Goal: Communication & Community: Share content

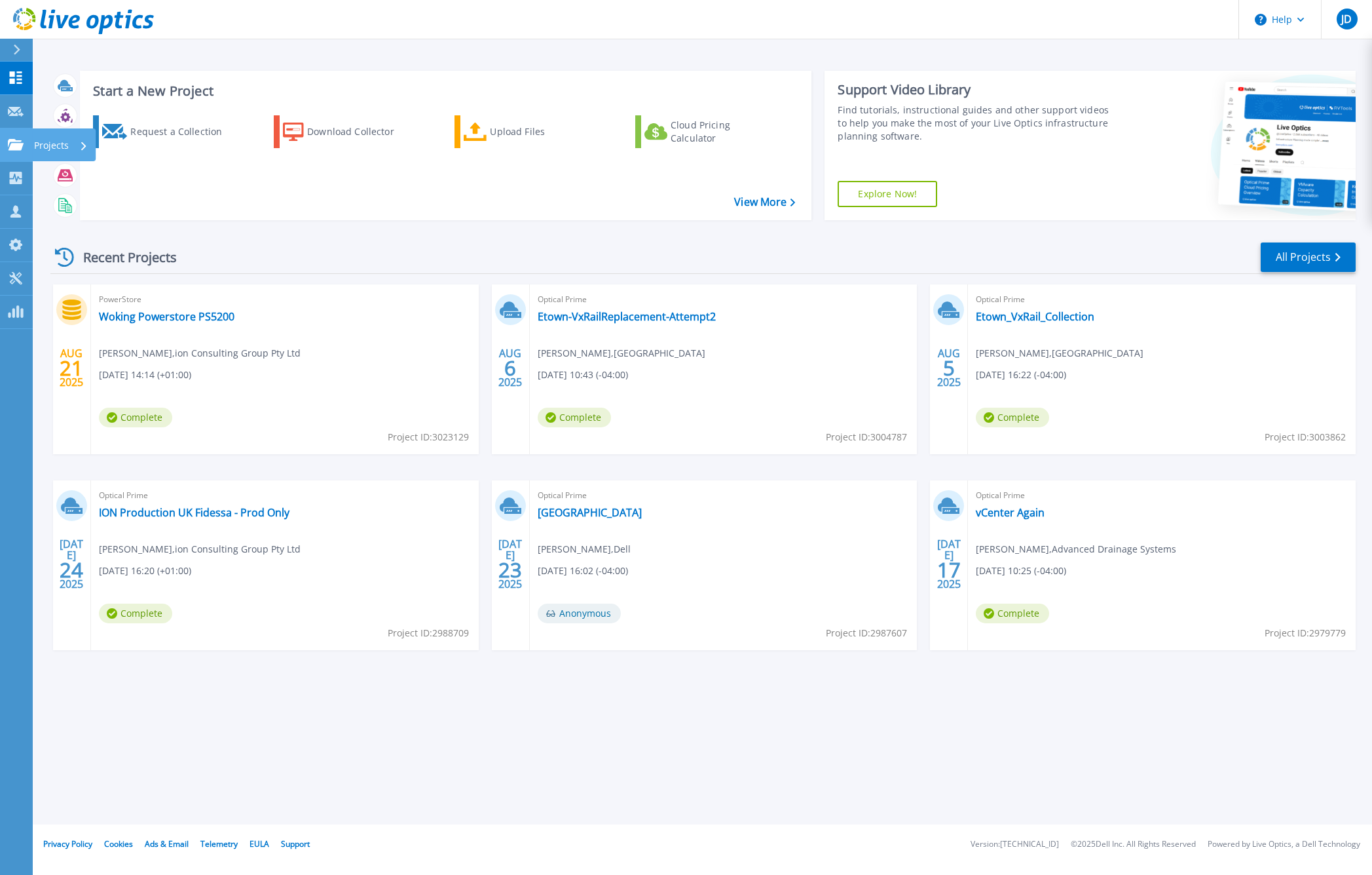
click at [11, 146] on icon at bounding box center [15, 145] width 15 height 11
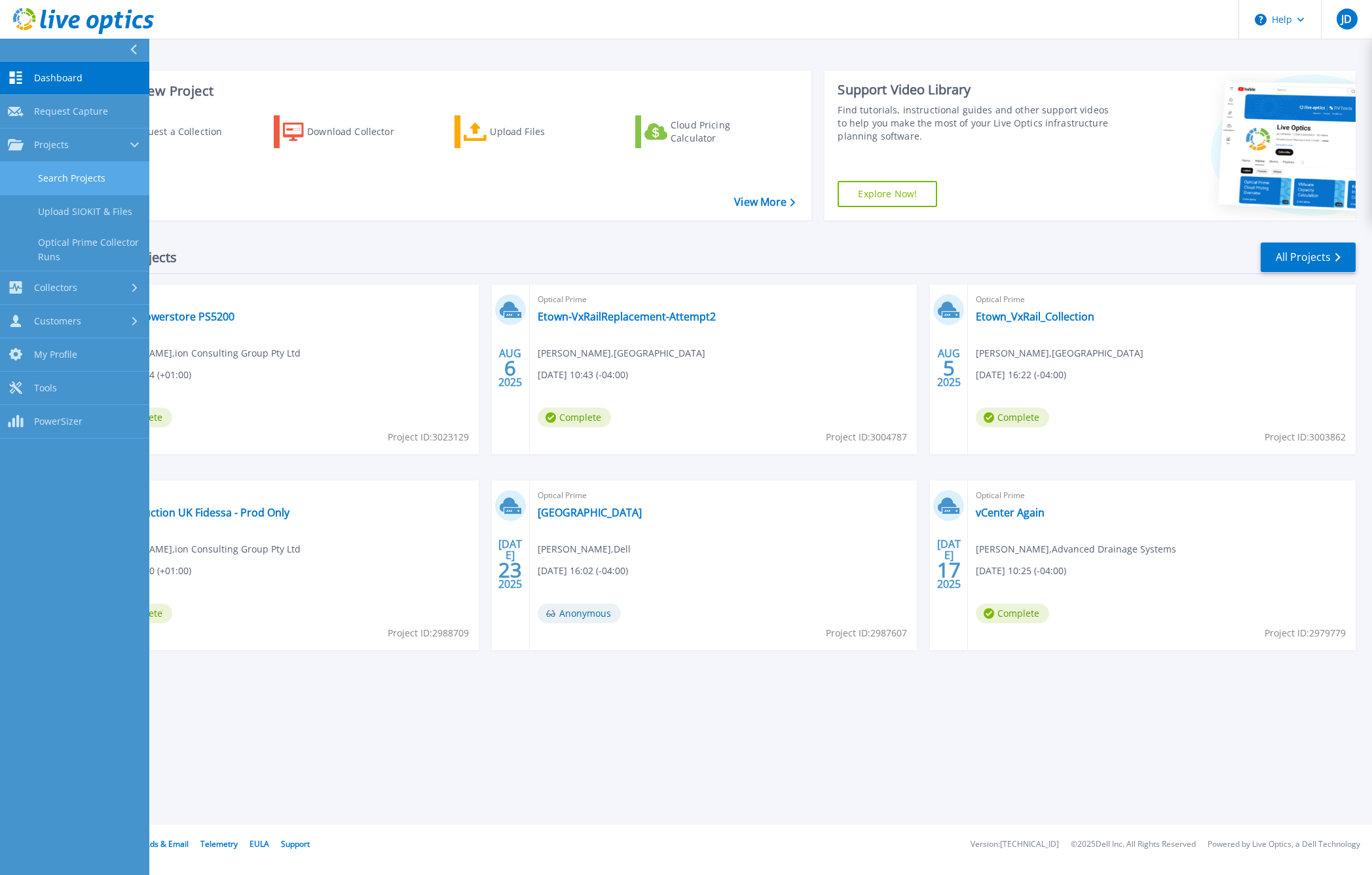
click at [57, 172] on link "Search Projects" at bounding box center [75, 179] width 149 height 34
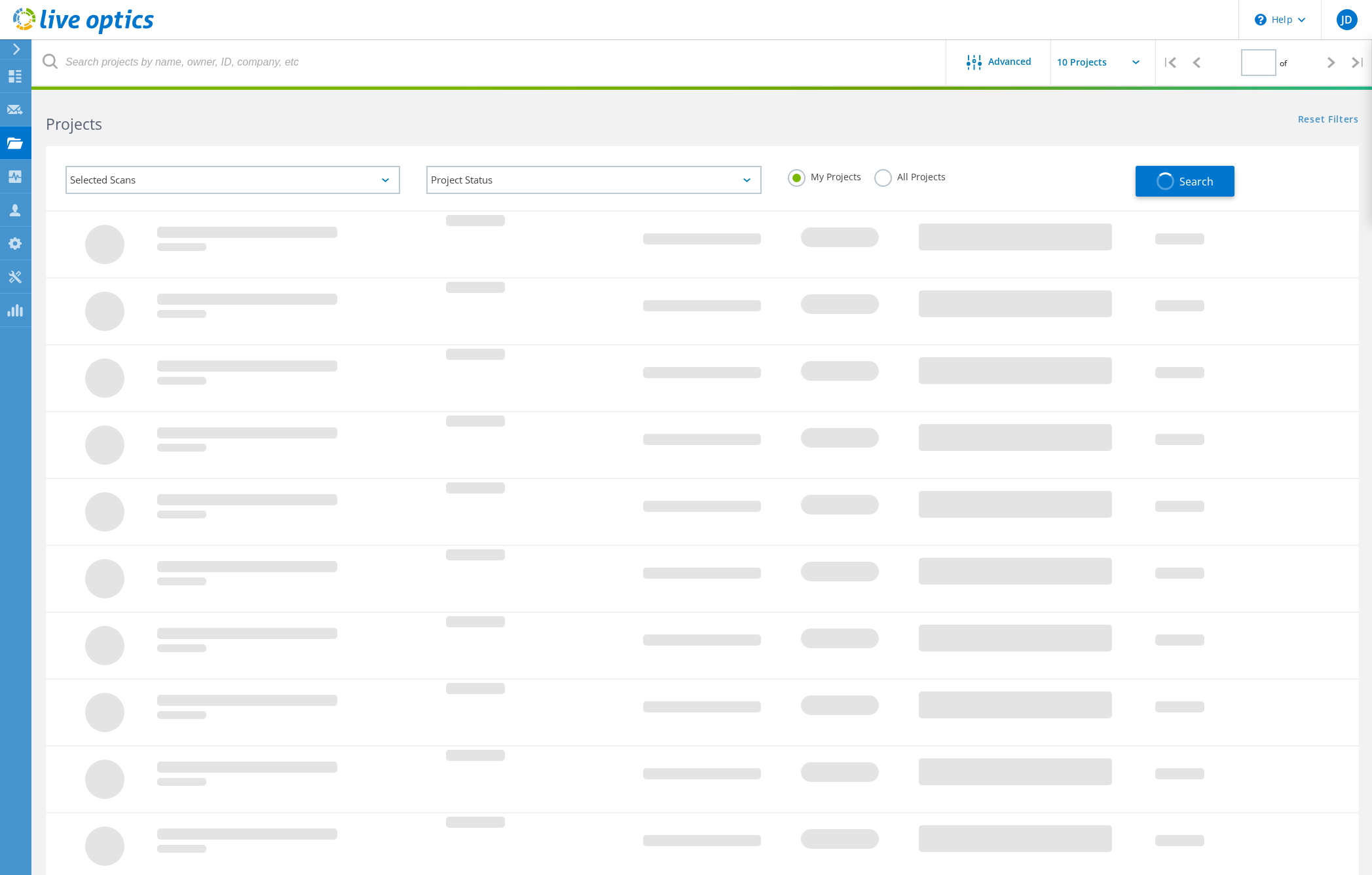
type input "1"
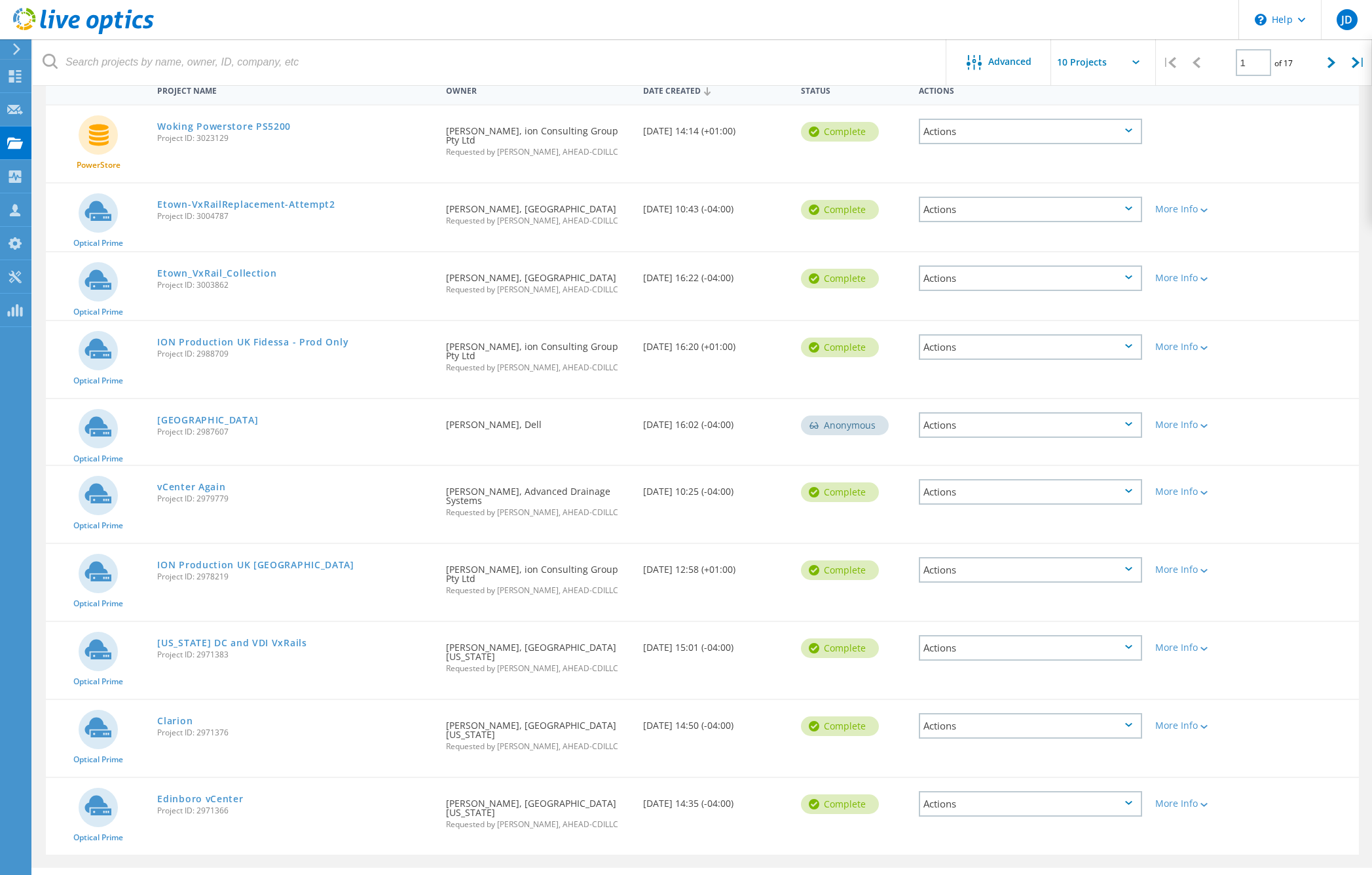
scroll to position [159, 0]
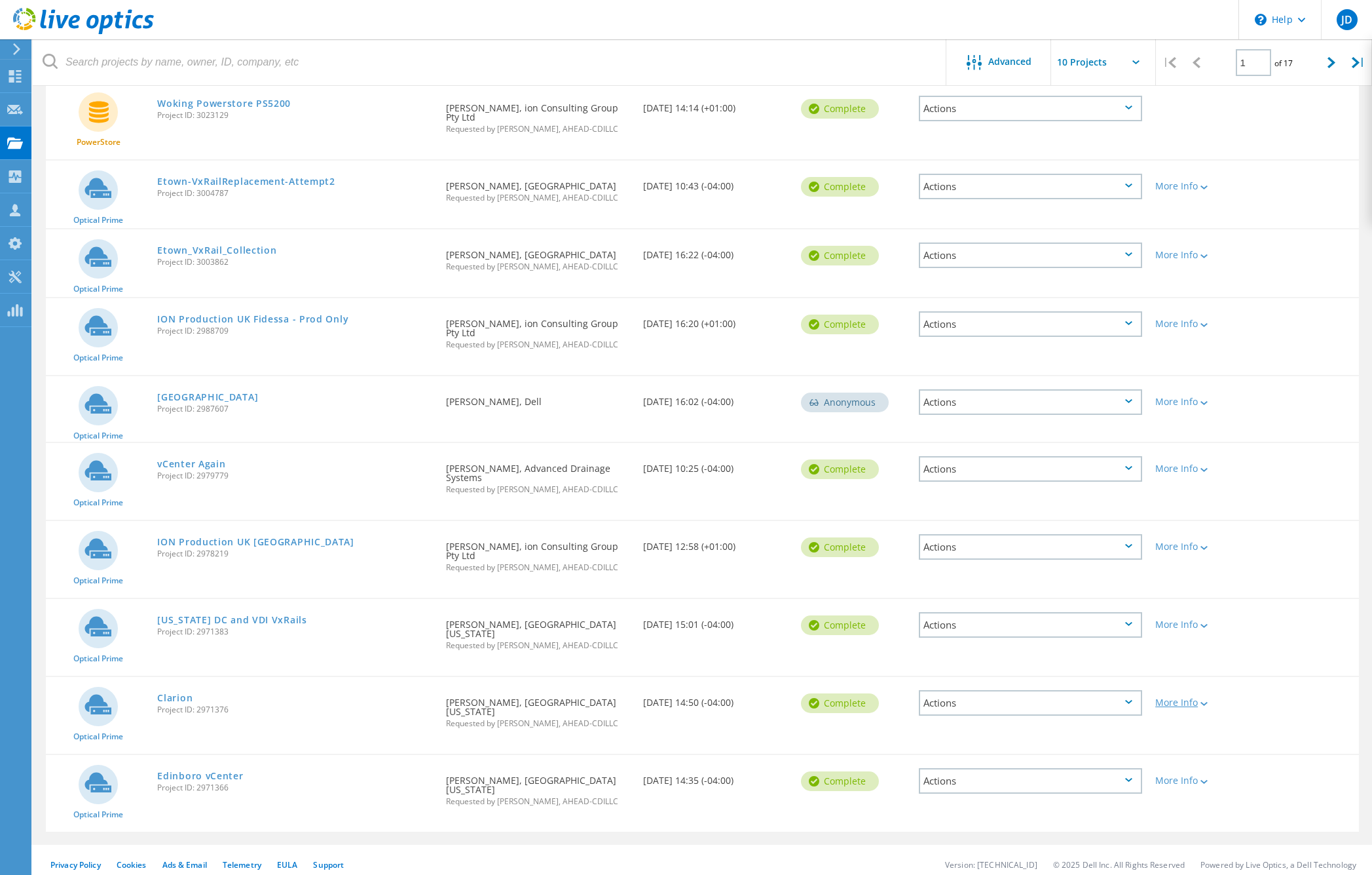
click at [1196, 698] on div "More Info" at bounding box center [1201, 703] width 91 height 9
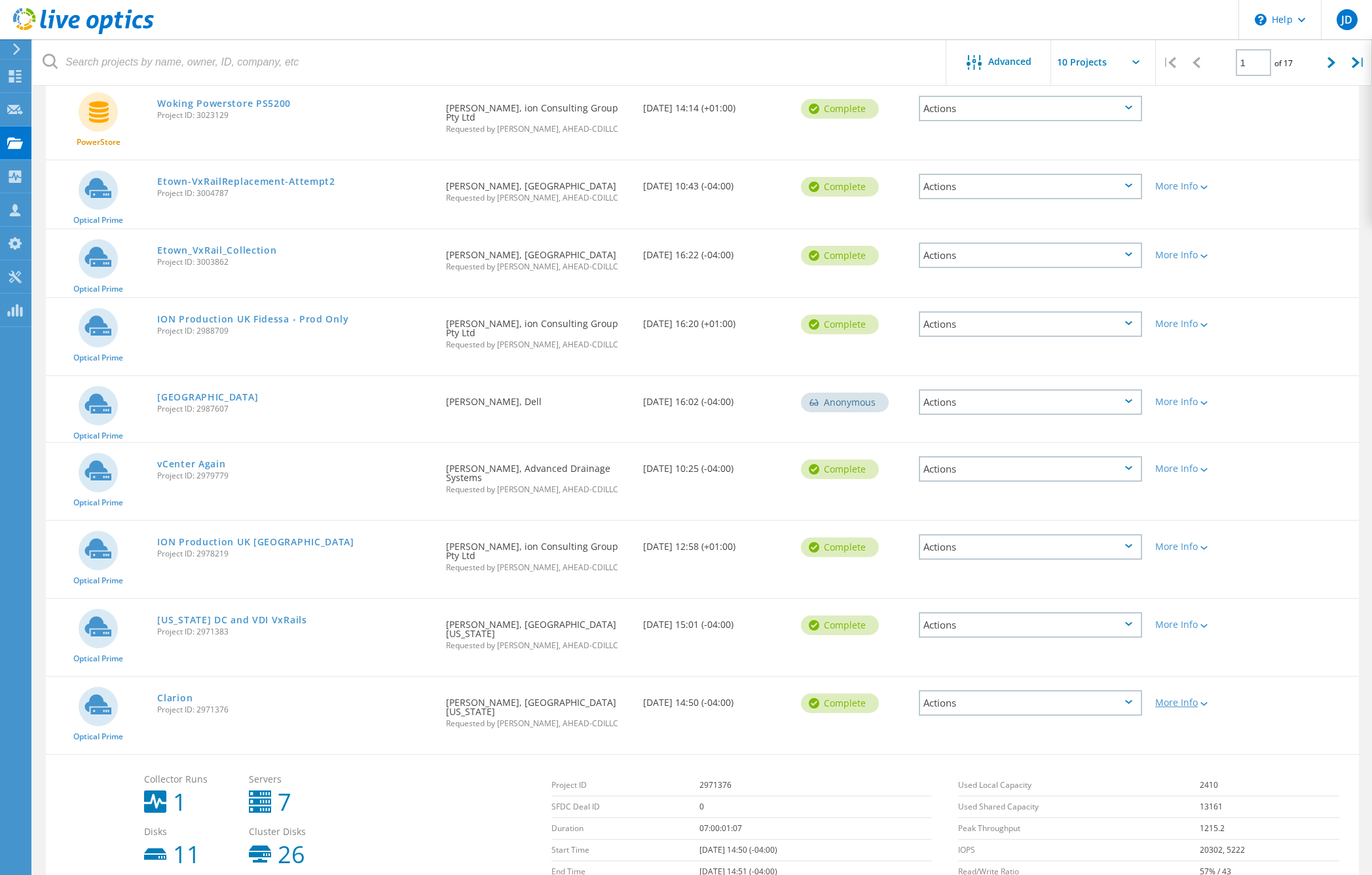
click at [1206, 702] on icon at bounding box center [1204, 704] width 7 height 4
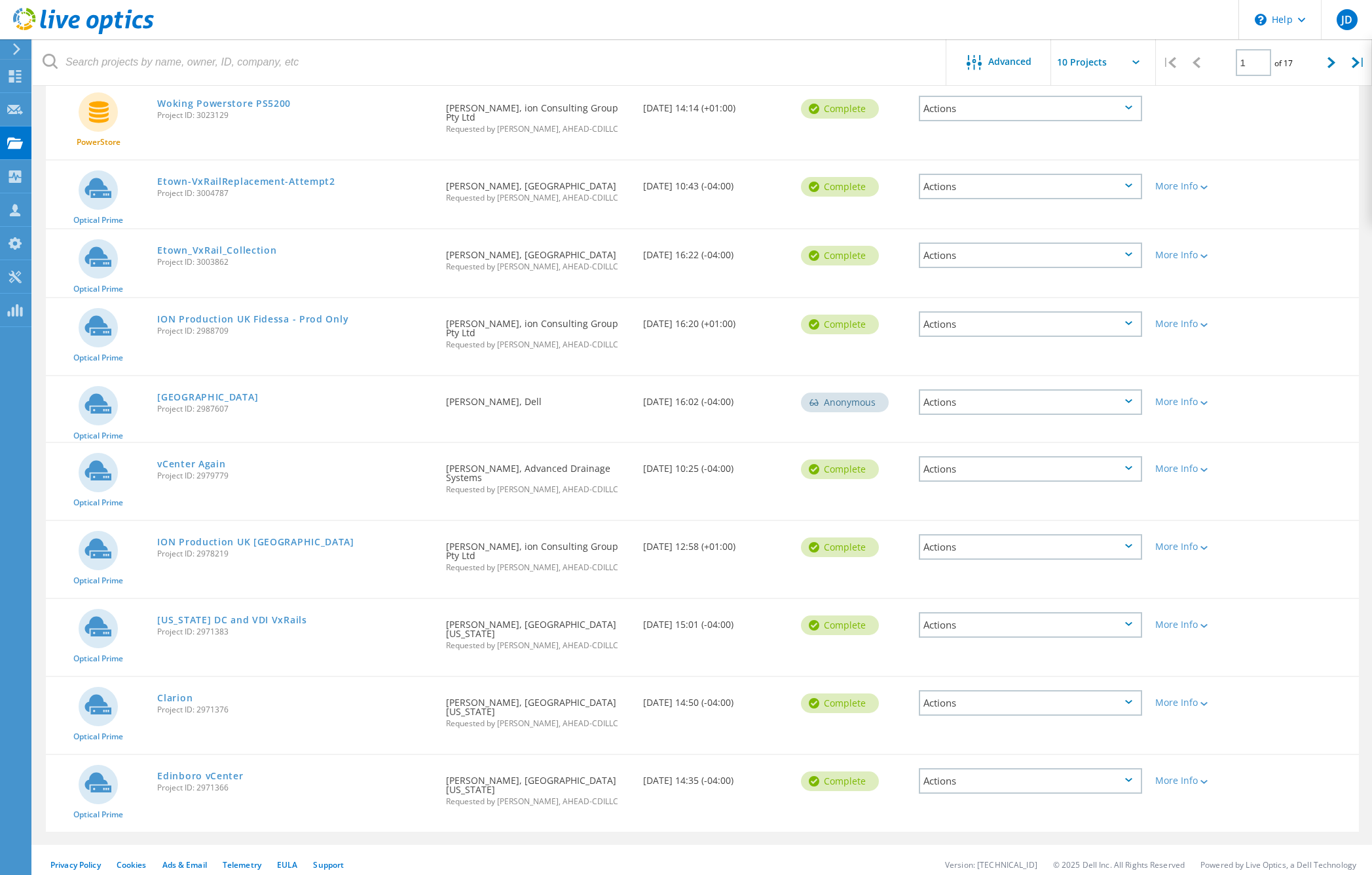
click at [1043, 705] on div "Actions" at bounding box center [1031, 703] width 223 height 26
click at [1038, 704] on div "Share" at bounding box center [1031, 714] width 220 height 20
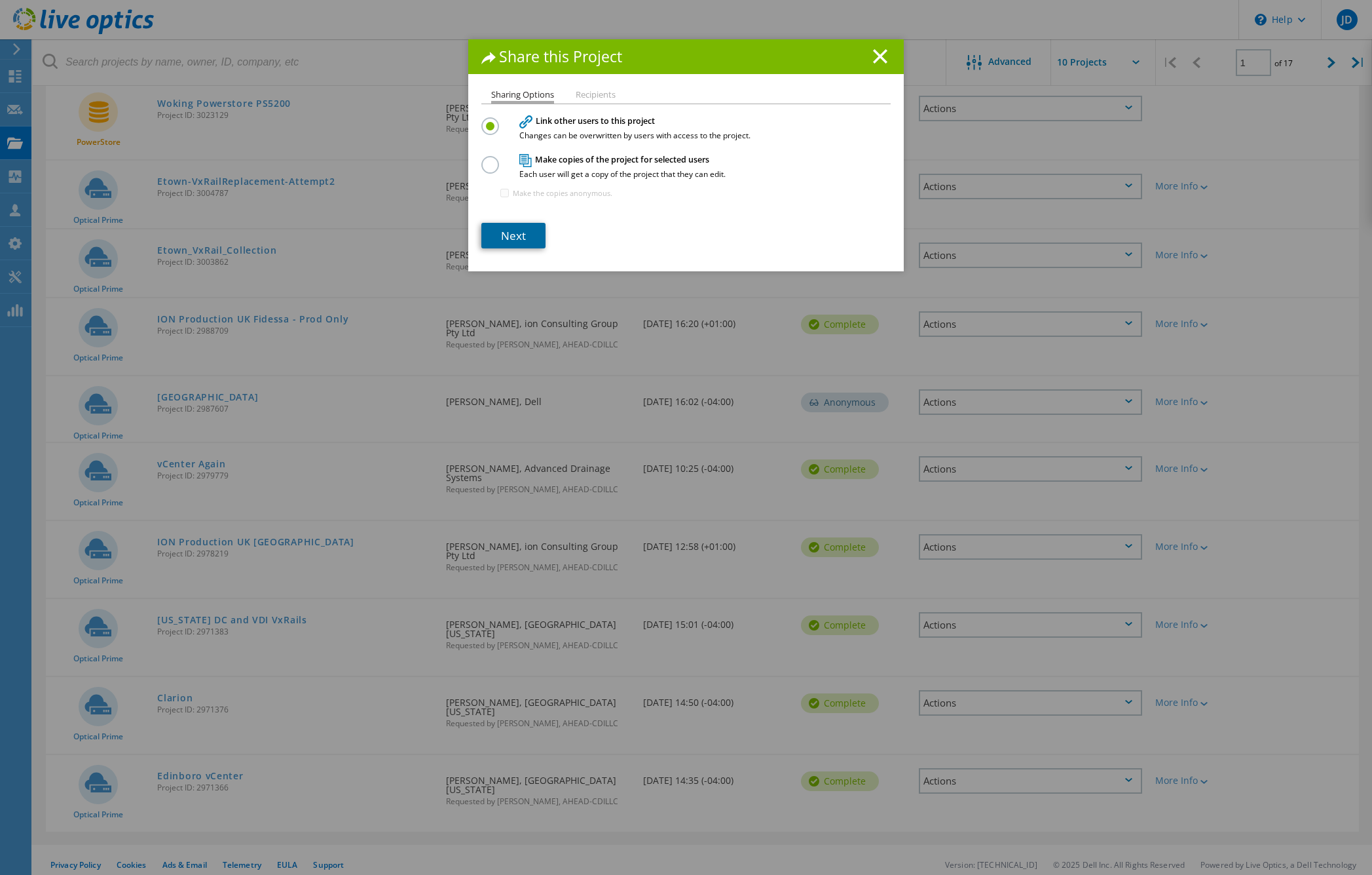
click at [510, 236] on link "Next" at bounding box center [513, 235] width 64 height 26
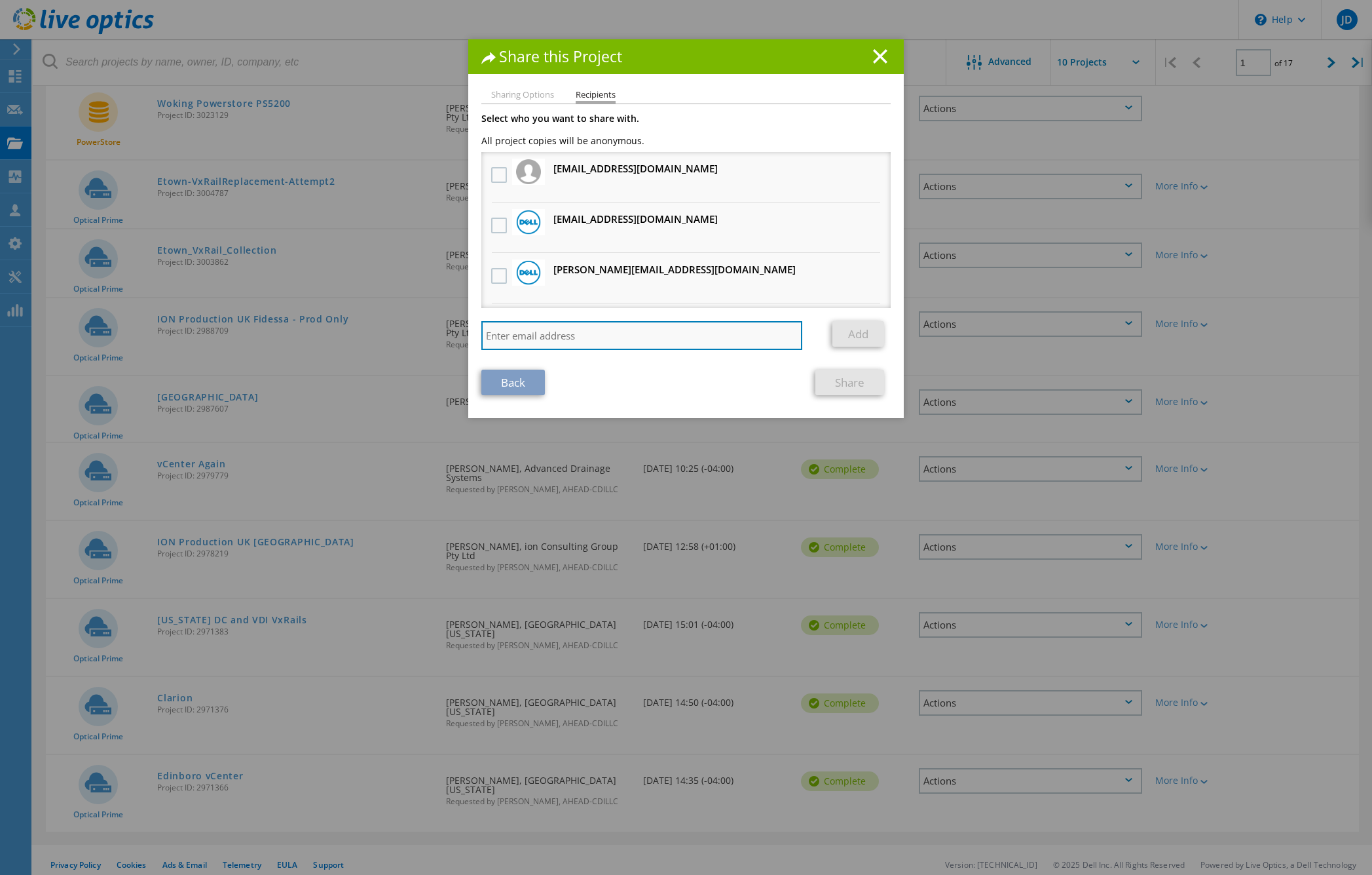
click at [542, 333] on input "search" at bounding box center [641, 335] width 321 height 29
paste input "[PERSON_NAME][EMAIL_ADDRESS][PERSON_NAME][DOMAIN_NAME]"
type input "[PERSON_NAME][EMAIL_ADDRESS][PERSON_NAME][DOMAIN_NAME]"
click at [858, 332] on link "Add" at bounding box center [858, 334] width 52 height 26
click at [559, 334] on input "search" at bounding box center [641, 335] width 321 height 29
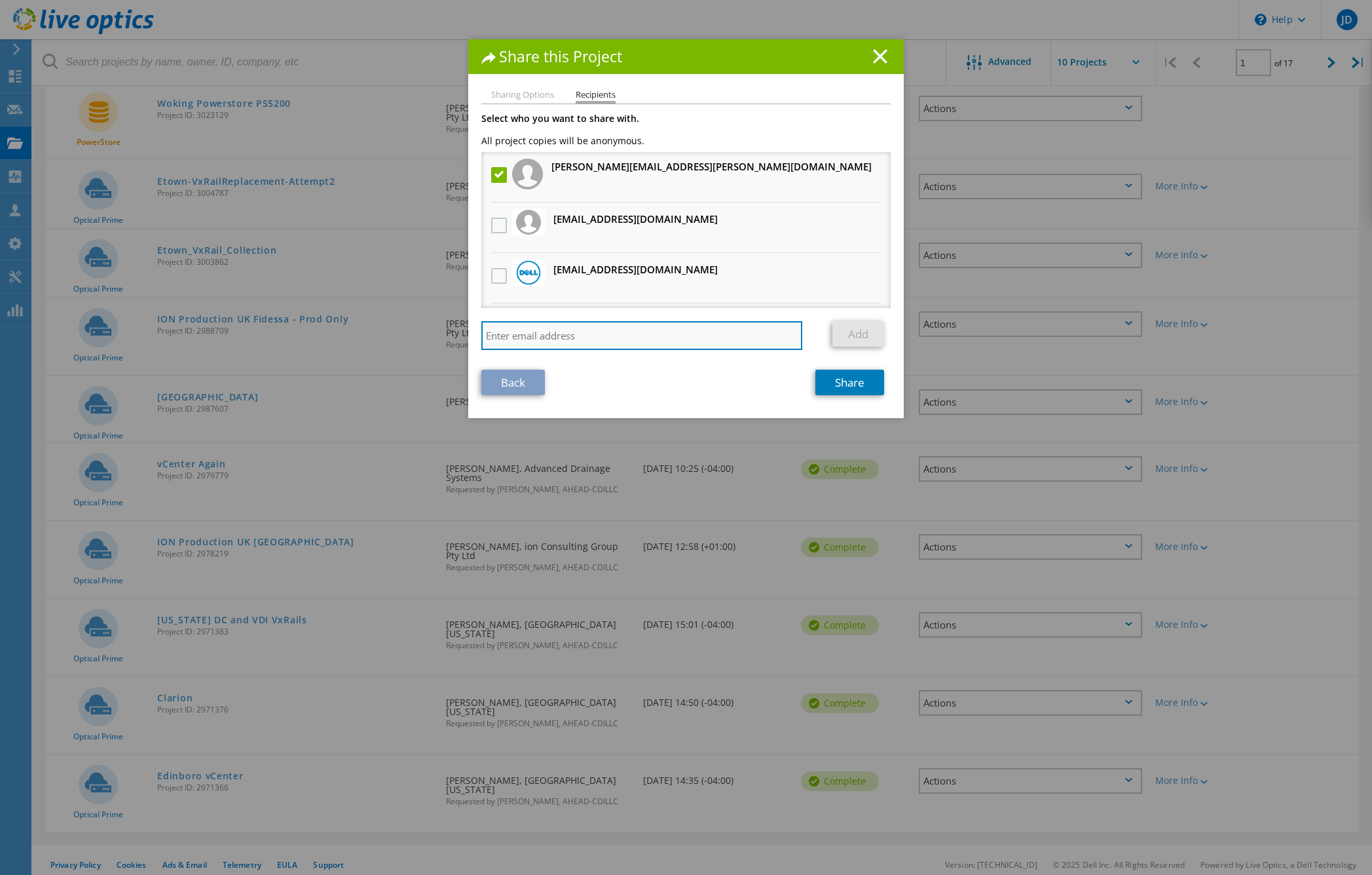
click at [559, 334] on input "search" at bounding box center [641, 335] width 321 height 29
paste input "[PERSON_NAME][EMAIL_ADDRESS][PERSON_NAME][DOMAIN_NAME]"
type input "[PERSON_NAME][EMAIL_ADDRESS][PERSON_NAME][DOMAIN_NAME]"
click at [850, 337] on link "Add" at bounding box center [858, 334] width 52 height 26
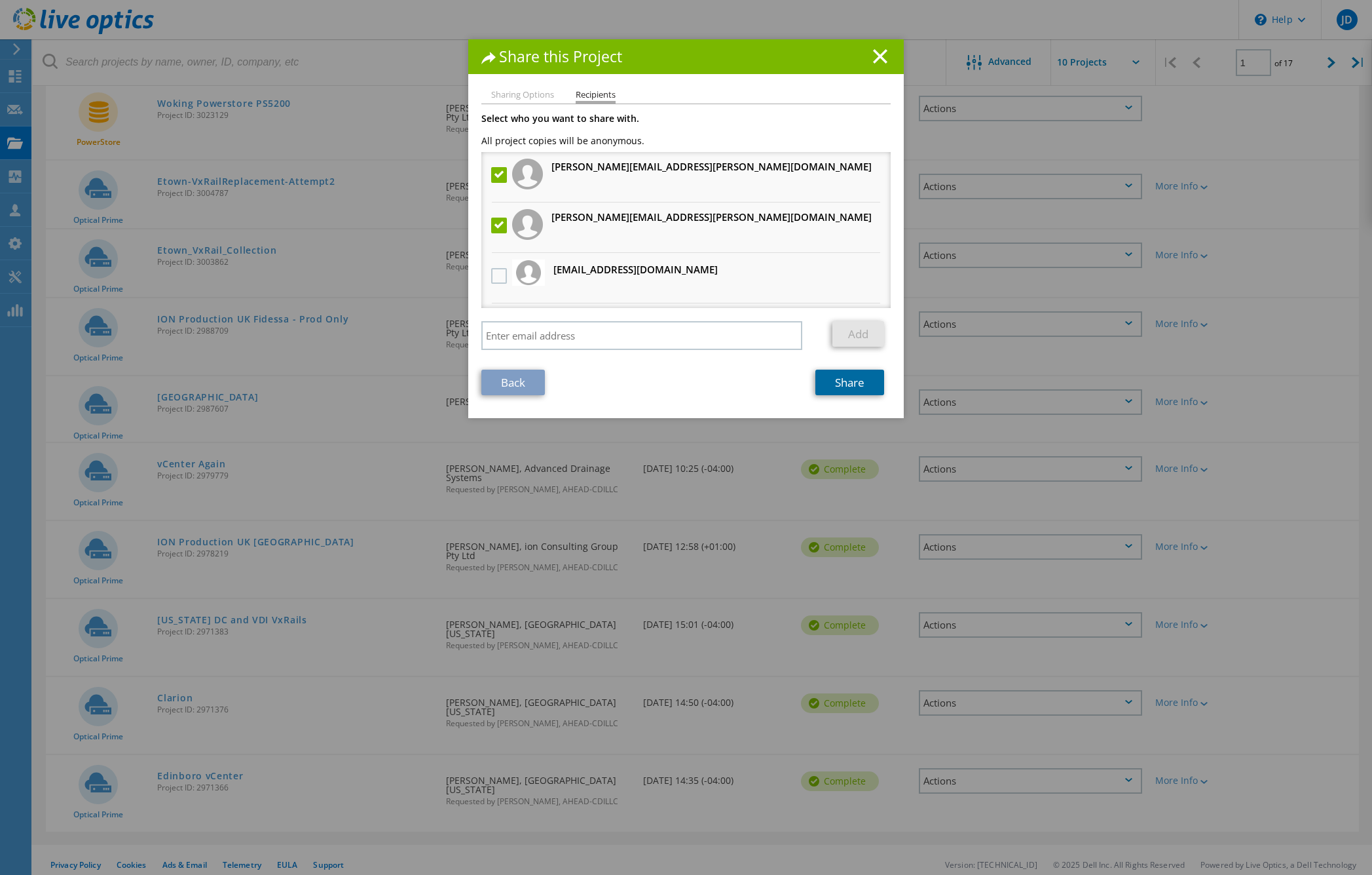
click at [858, 379] on link "Share" at bounding box center [850, 383] width 69 height 26
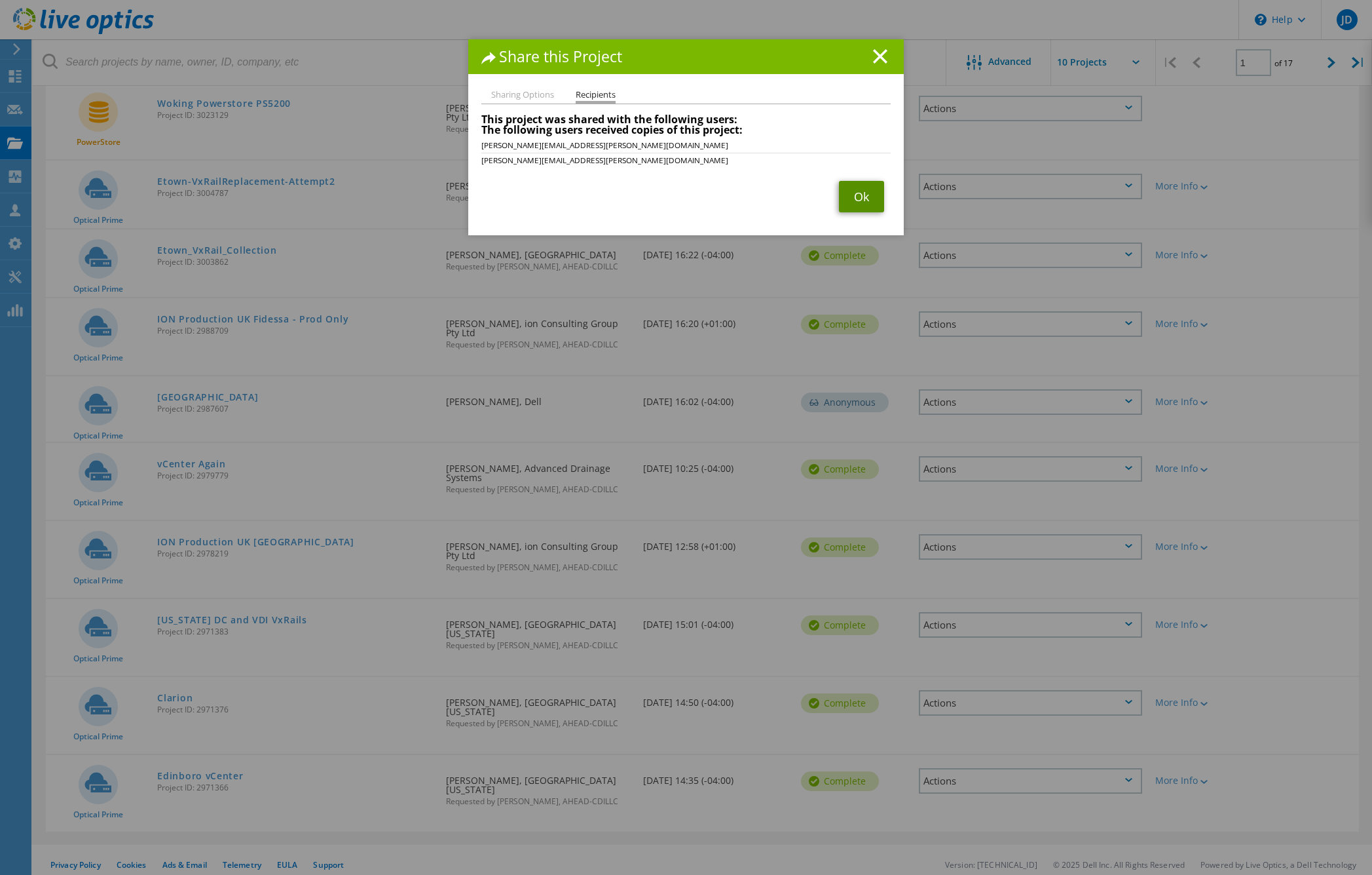
click at [862, 202] on link "Ok" at bounding box center [861, 196] width 45 height 32
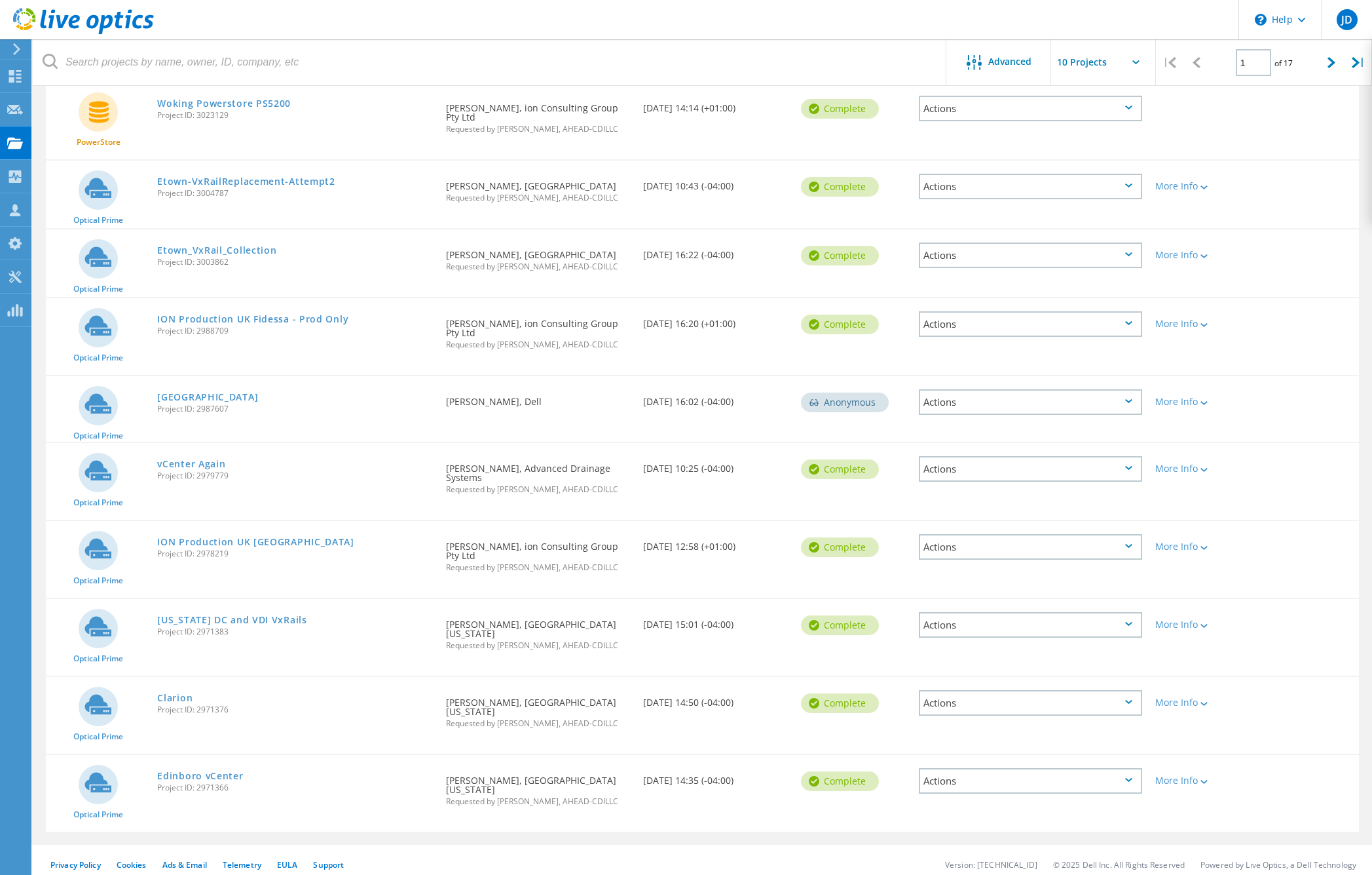
click at [1075, 773] on div "Actions" at bounding box center [1031, 781] width 223 height 26
click at [1013, 785] on div "Share" at bounding box center [1031, 791] width 220 height 20
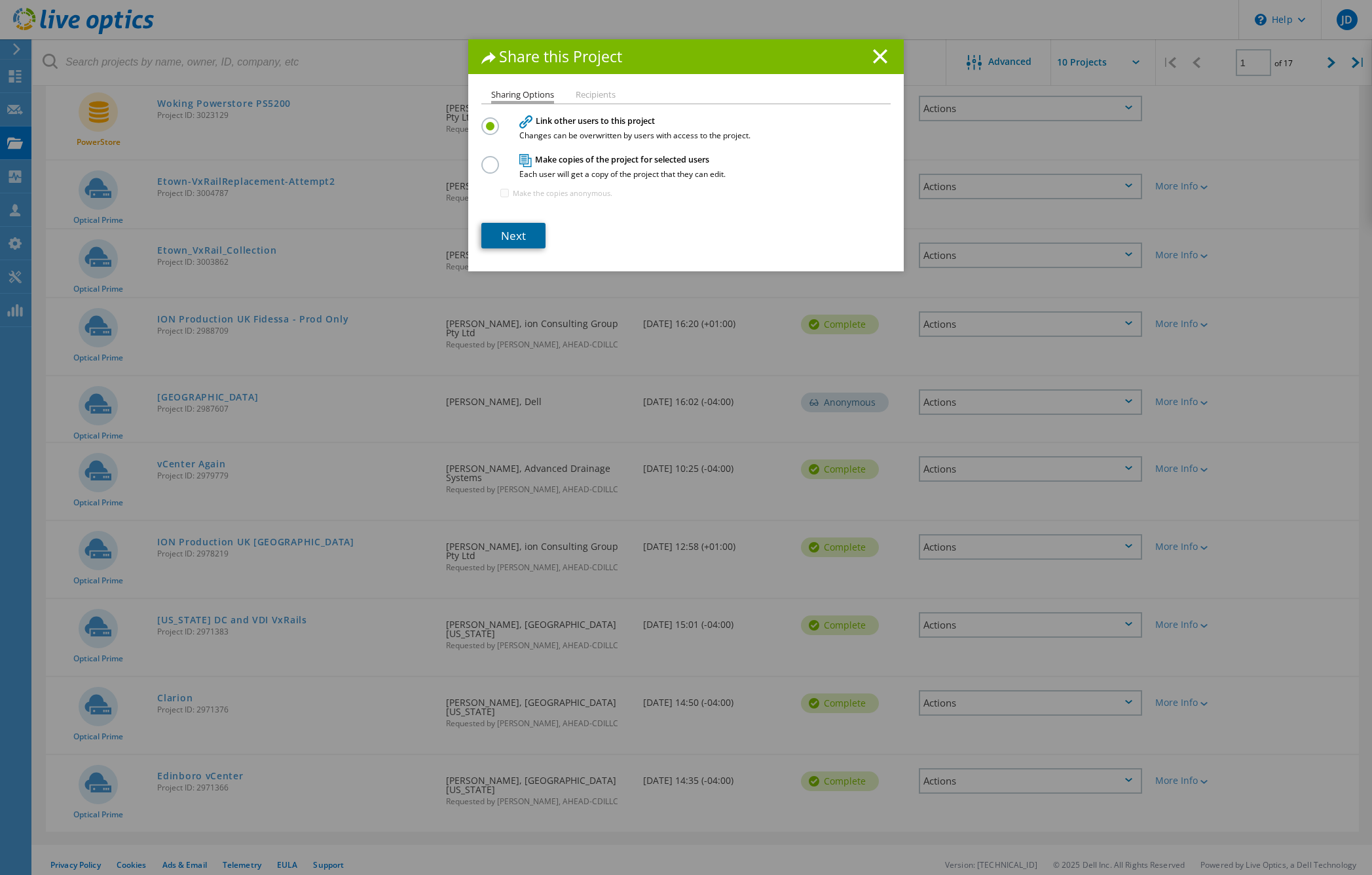
click at [512, 235] on link "Next" at bounding box center [513, 235] width 64 height 26
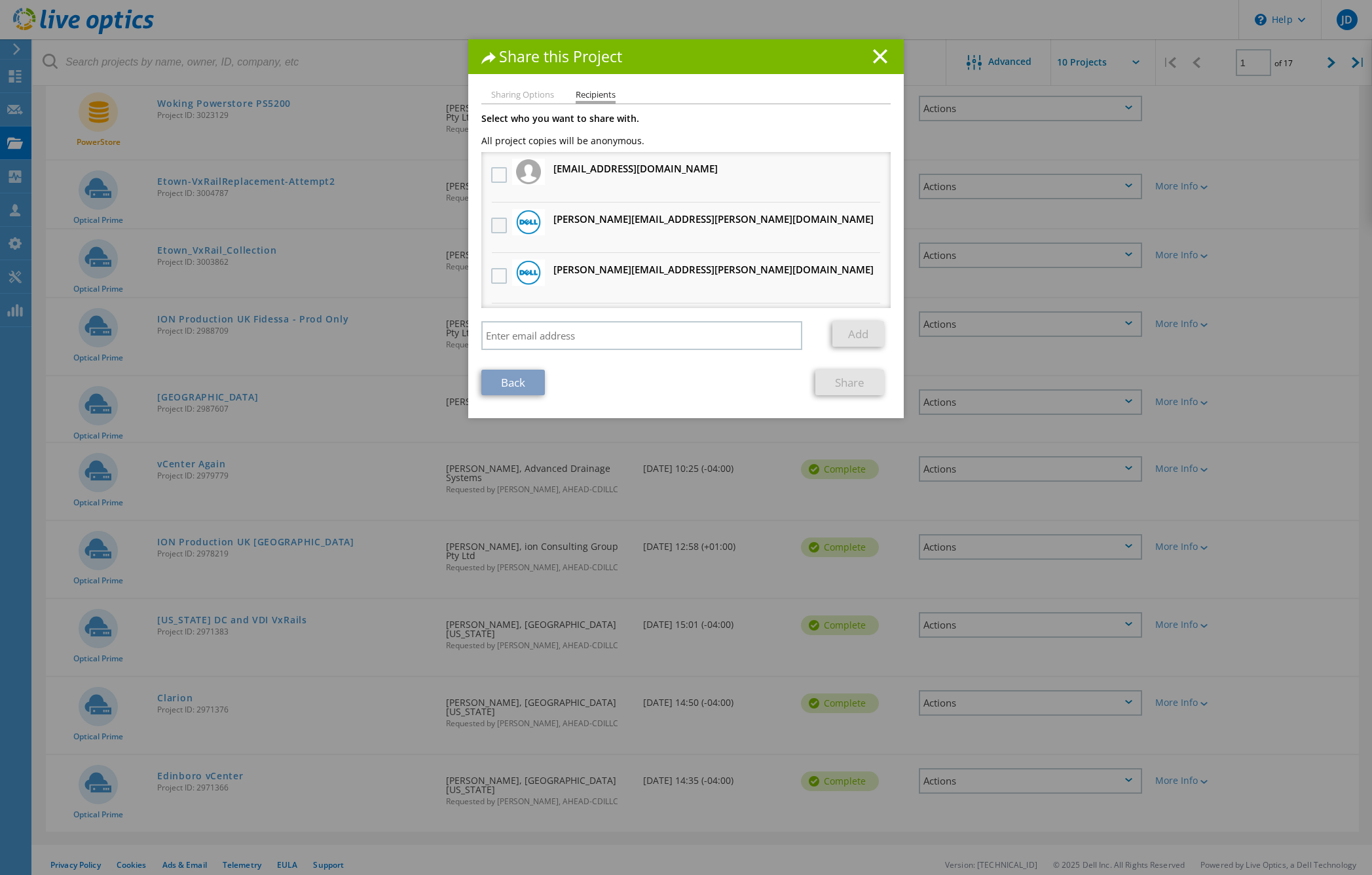
click at [501, 225] on label at bounding box center [501, 225] width 19 height 15
click at [0, 0] on input "checkbox" at bounding box center [0, 0] width 0 height 0
click at [497, 280] on label at bounding box center [501, 276] width 19 height 15
click at [0, 0] on input "checkbox" at bounding box center [0, 0] width 0 height 0
click at [859, 388] on link "Share" at bounding box center [850, 383] width 69 height 26
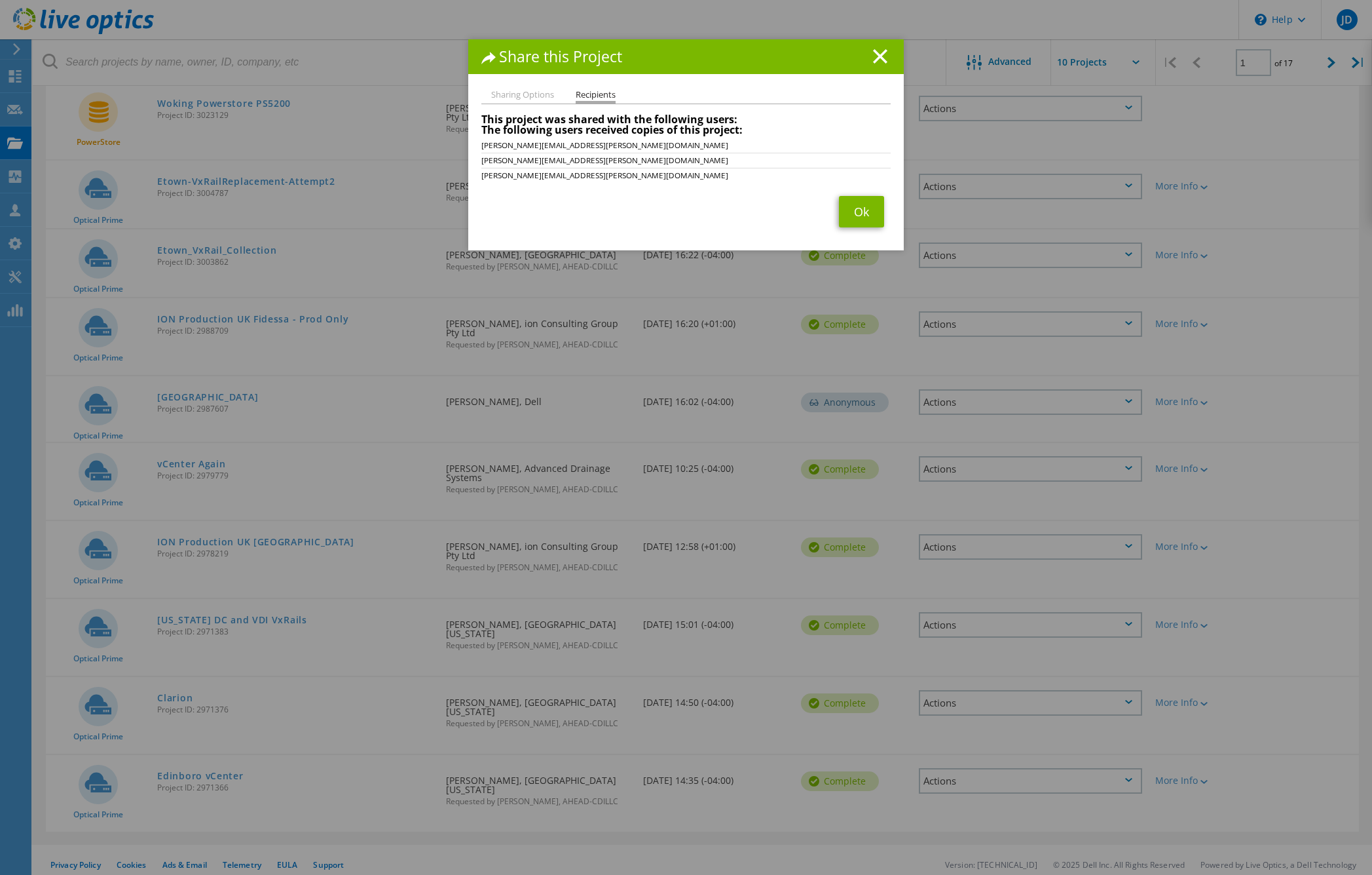
click at [834, 211] on span "Ok" at bounding box center [861, 211] width 58 height 32
click at [848, 210] on link "Ok" at bounding box center [861, 211] width 45 height 32
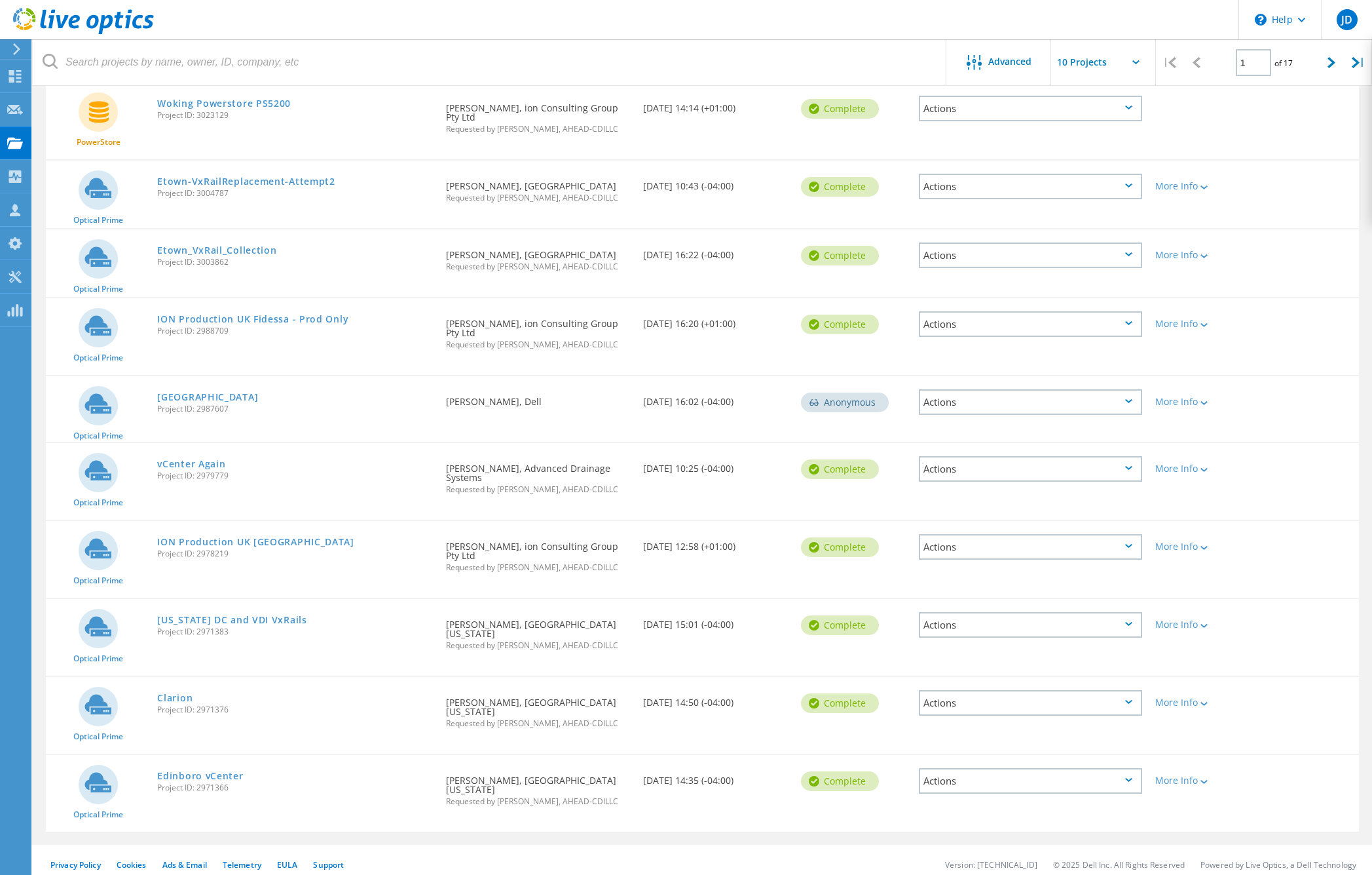
click at [1030, 617] on div "Actions" at bounding box center [1031, 625] width 223 height 26
click at [986, 627] on div "Share" at bounding box center [1031, 636] width 220 height 20
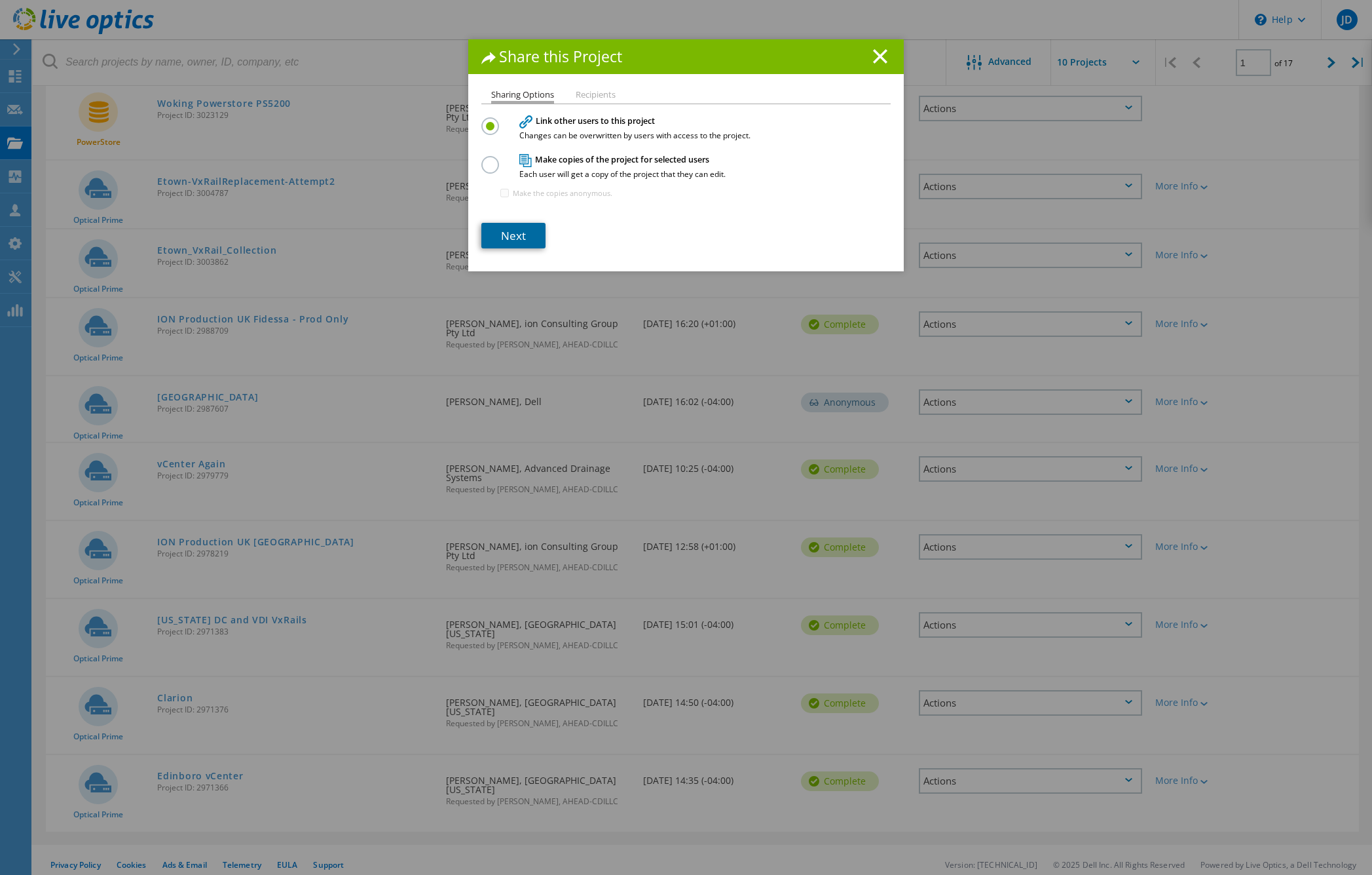
click at [528, 239] on link "Next" at bounding box center [513, 235] width 64 height 26
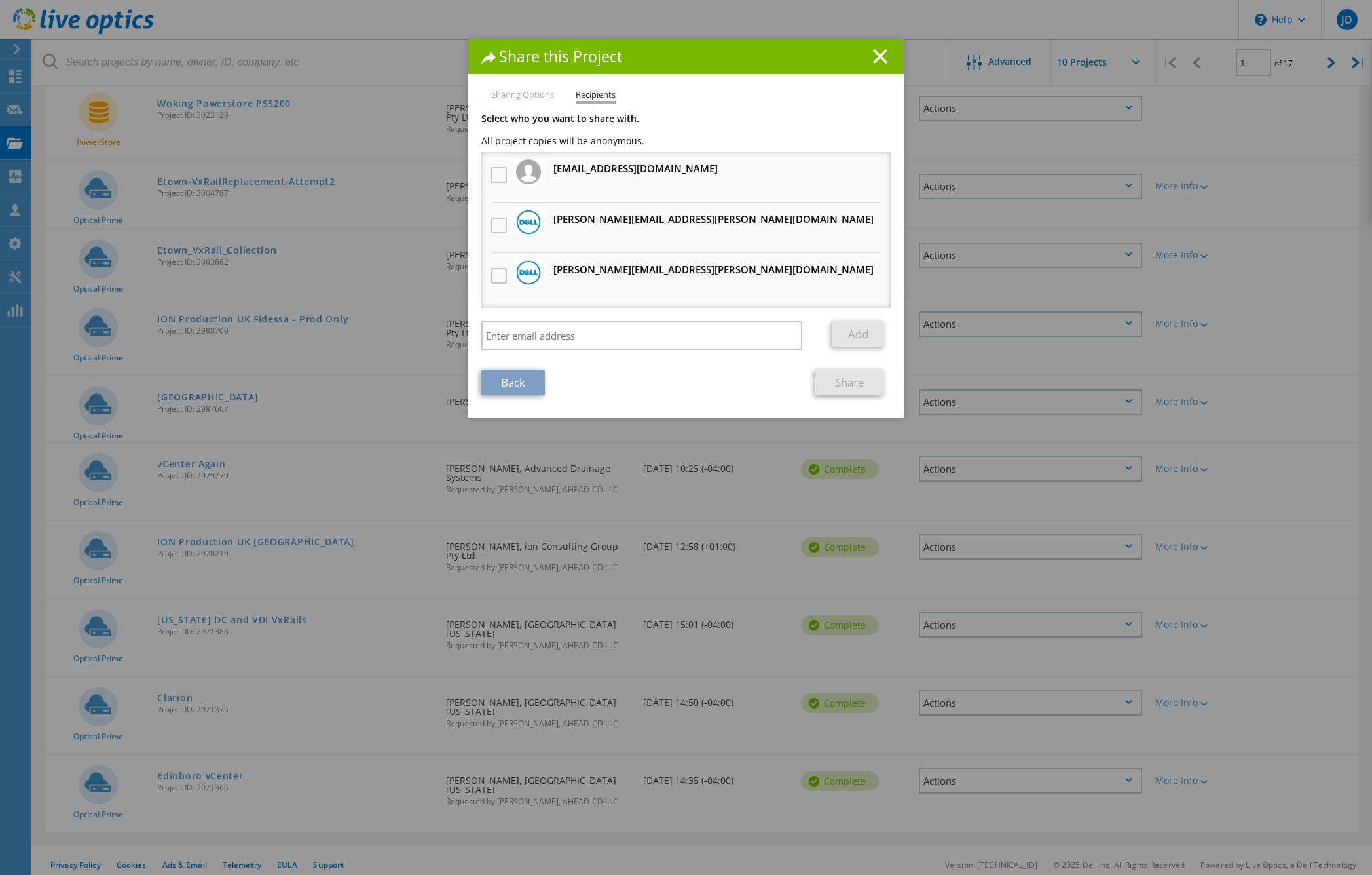
scroll to position [9, 0]
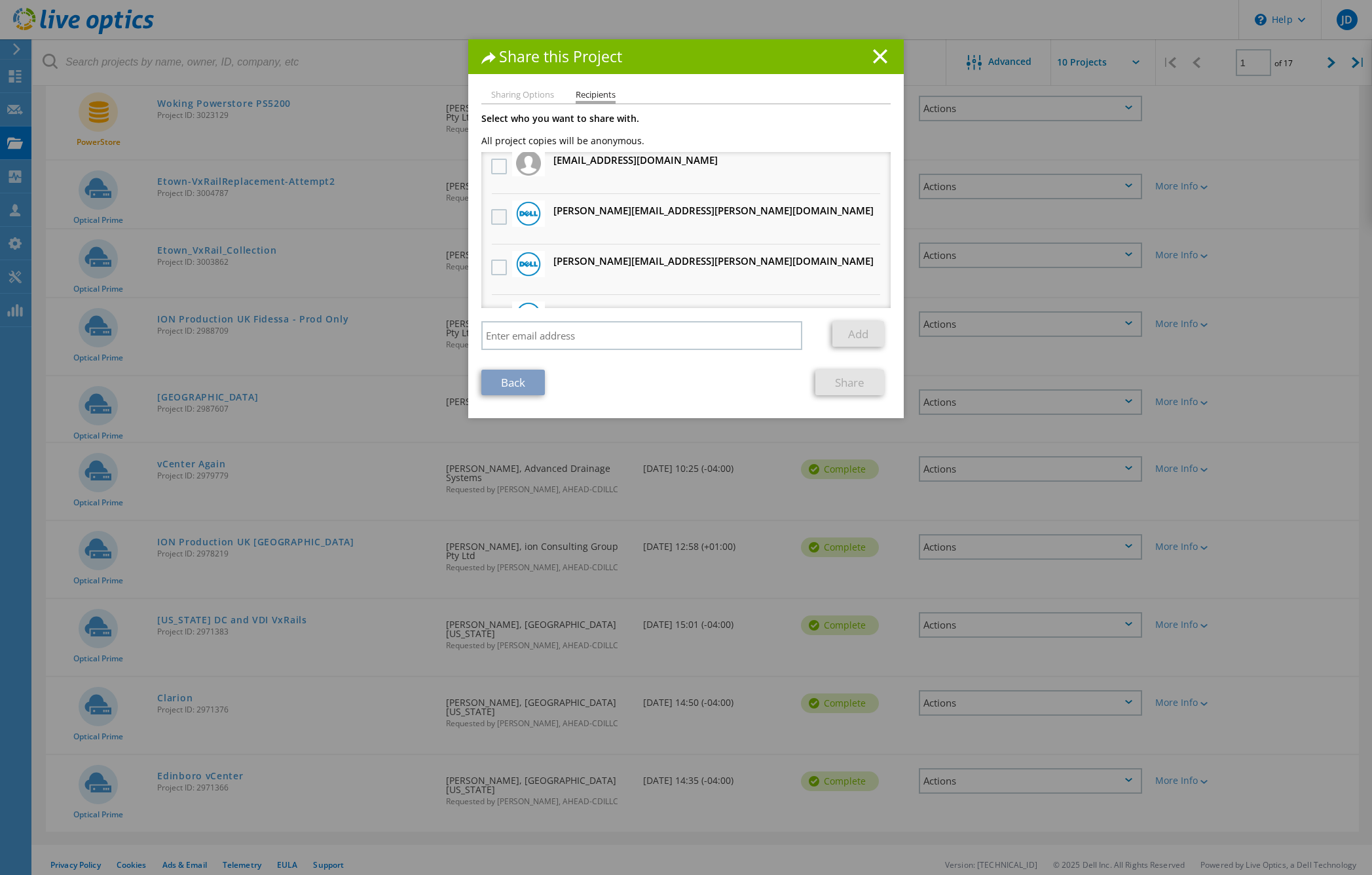
click at [495, 217] on label at bounding box center [501, 217] width 19 height 15
click at [0, 0] on input "checkbox" at bounding box center [0, 0] width 0 height 0
click at [500, 265] on label at bounding box center [501, 267] width 19 height 15
click at [0, 0] on input "checkbox" at bounding box center [0, 0] width 0 height 0
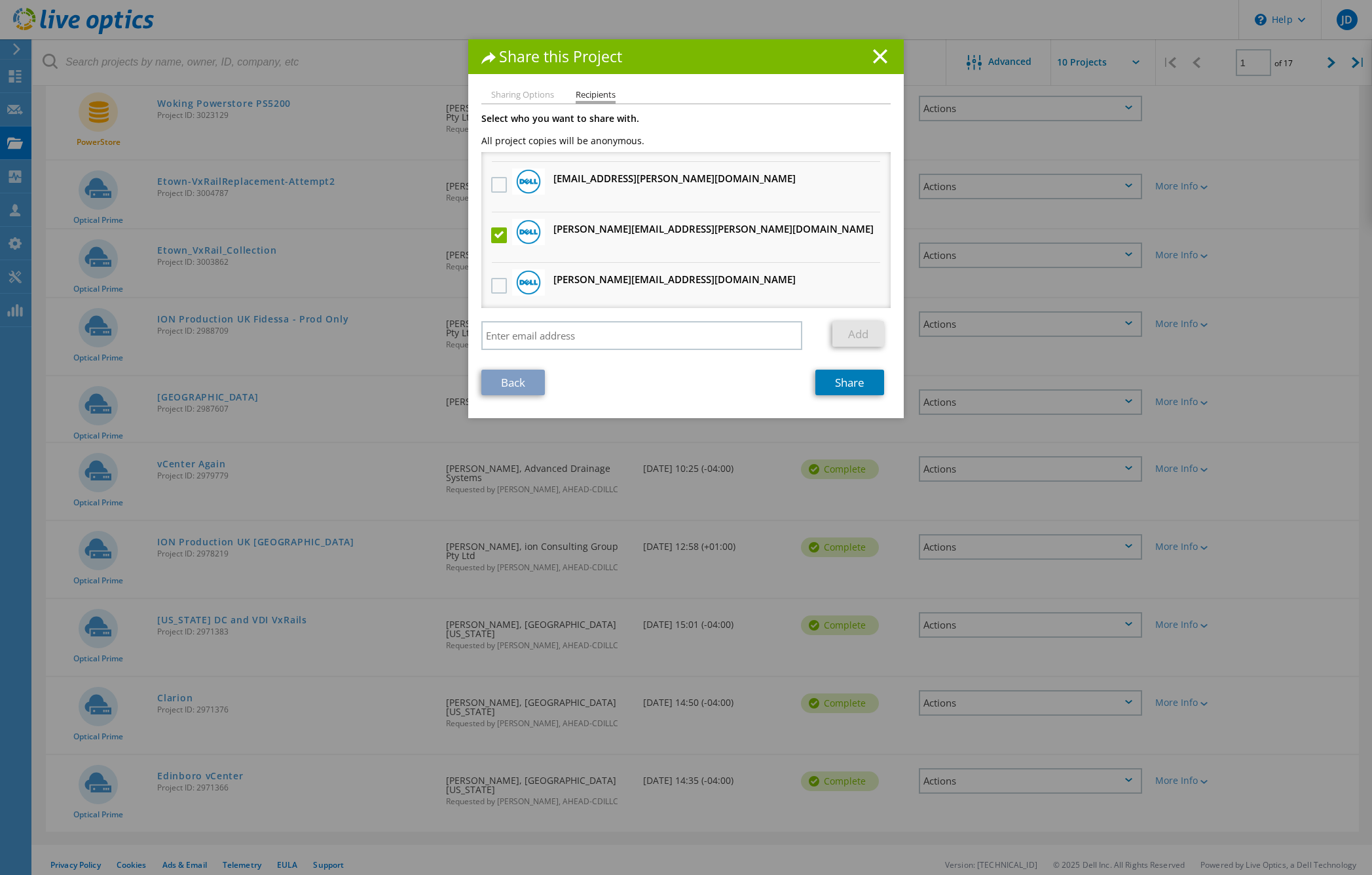
scroll to position [512, 0]
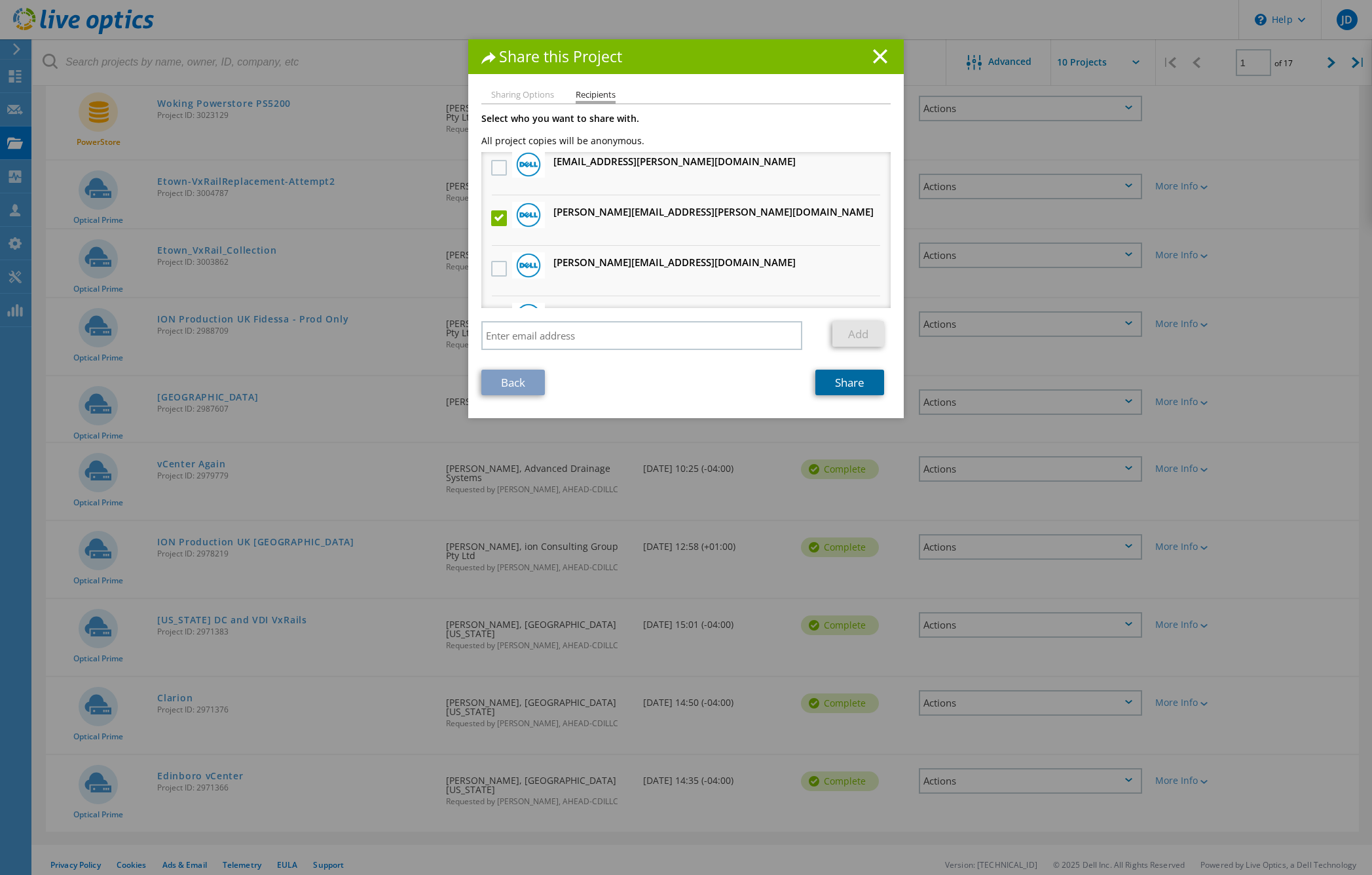
click at [848, 381] on link "Share" at bounding box center [850, 383] width 69 height 26
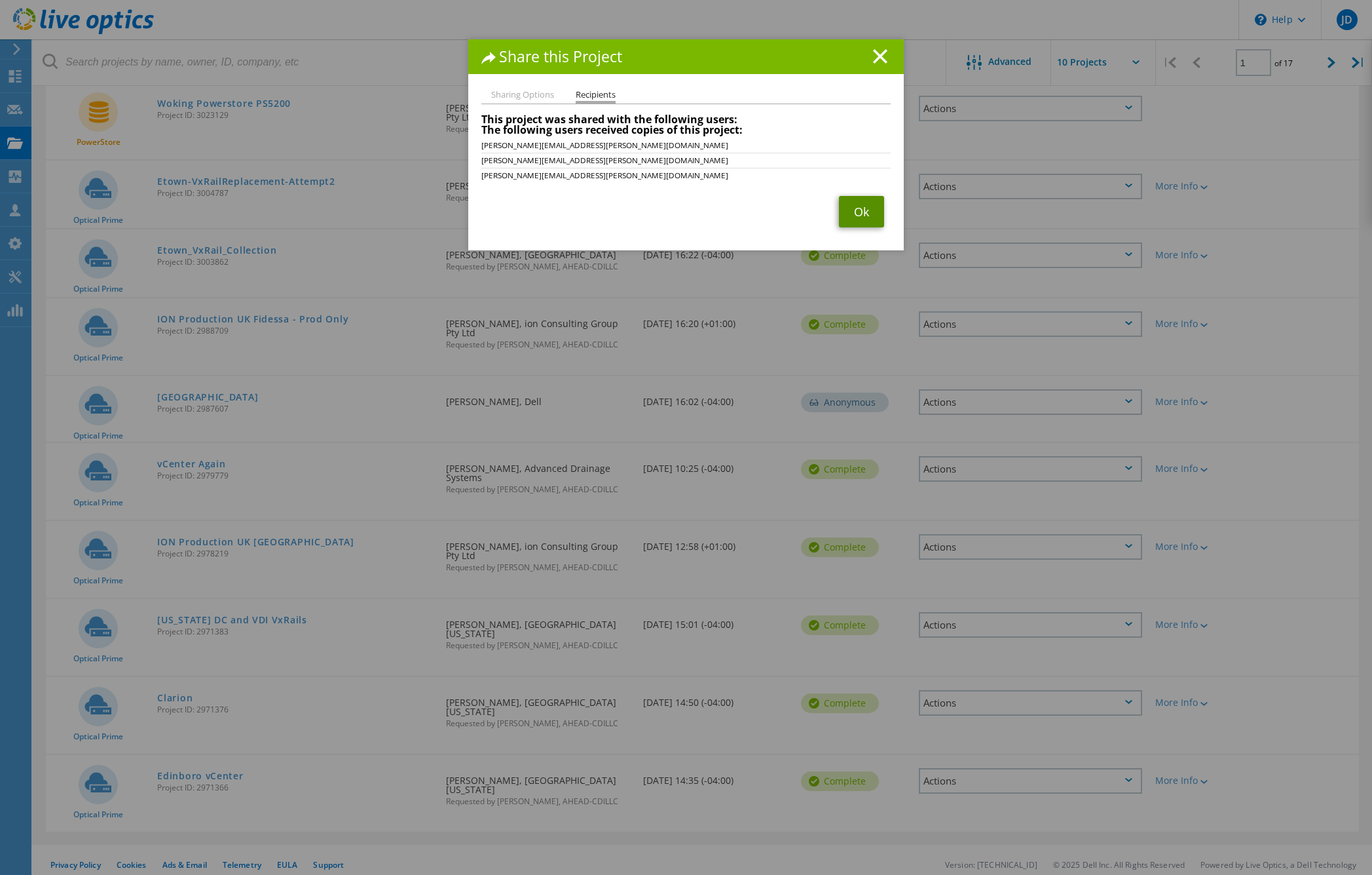
click at [852, 208] on link "Ok" at bounding box center [861, 211] width 45 height 32
